Goal: Task Accomplishment & Management: Complete application form

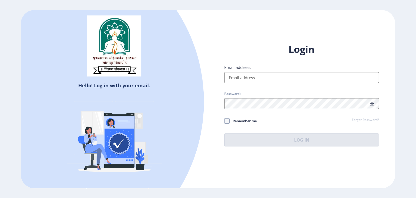
click at [277, 77] on input "Email address:" at bounding box center [301, 77] width 155 height 11
type input "[EMAIL_ADDRESS][DOMAIN_NAME]"
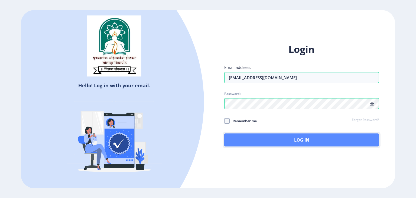
click at [277, 134] on button "Log In" at bounding box center [301, 139] width 155 height 13
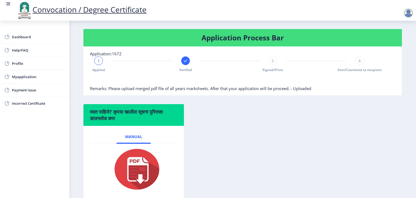
scroll to position [102, 0]
click at [183, 63] on rect at bounding box center [185, 60] width 5 height 5
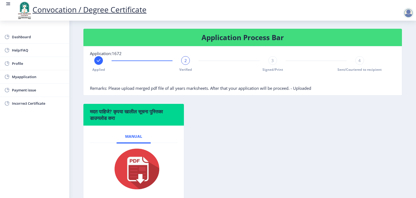
click at [270, 72] on div "3 Signed/Print" at bounding box center [273, 64] width 9 height 16
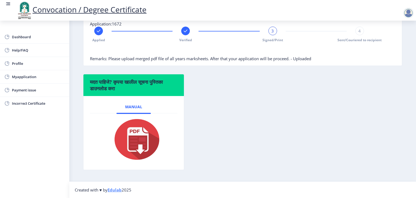
scroll to position [139, 0]
click at [33, 78] on span "Myapplication" at bounding box center [38, 76] width 53 height 7
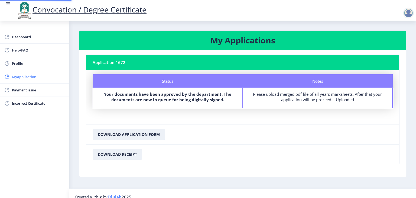
click at [33, 78] on span "Myapplication" at bounding box center [38, 76] width 53 height 7
